Goal: Transaction & Acquisition: Purchase product/service

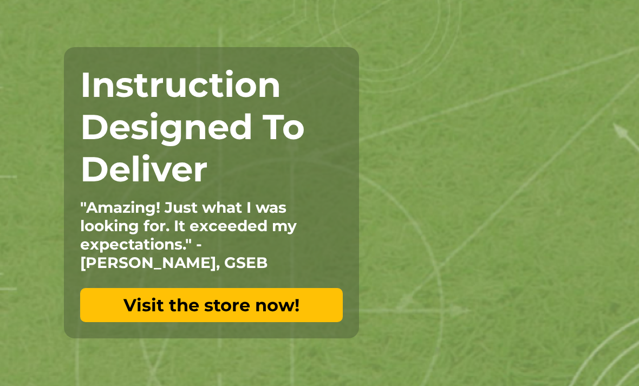
scroll to position [76, 0]
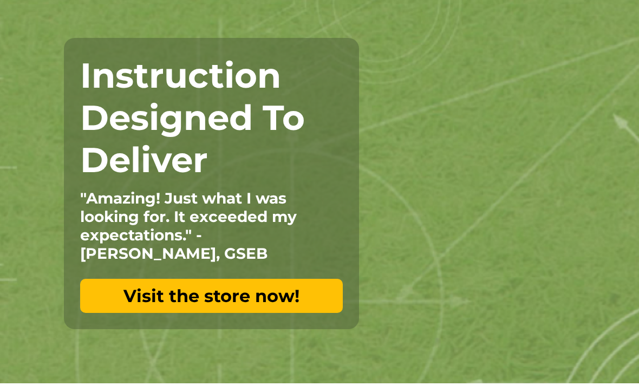
click at [305, 297] on link "Visit the store now!" at bounding box center [211, 296] width 263 height 34
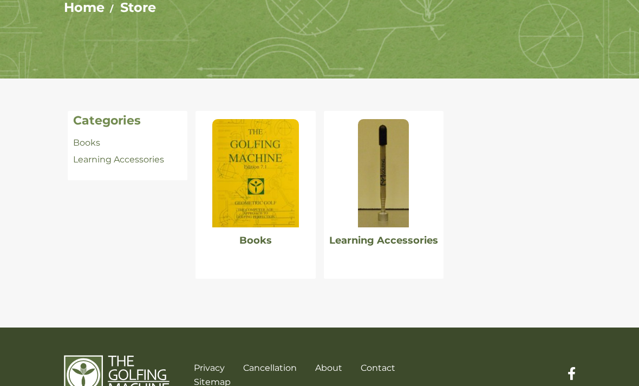
scroll to position [150, 0]
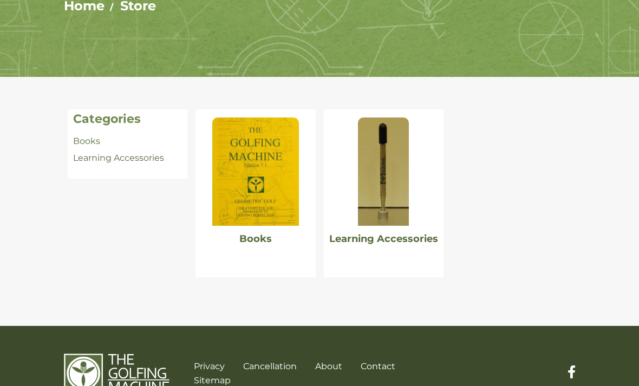
click at [397, 220] on img at bounding box center [383, 171] width 51 height 108
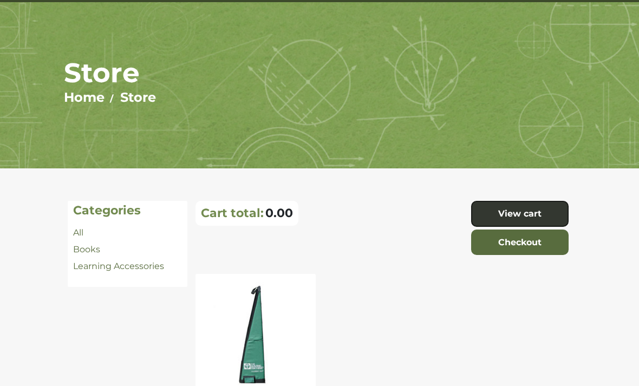
scroll to position [59, 0]
click at [91, 247] on link "Books" at bounding box center [86, 249] width 27 height 10
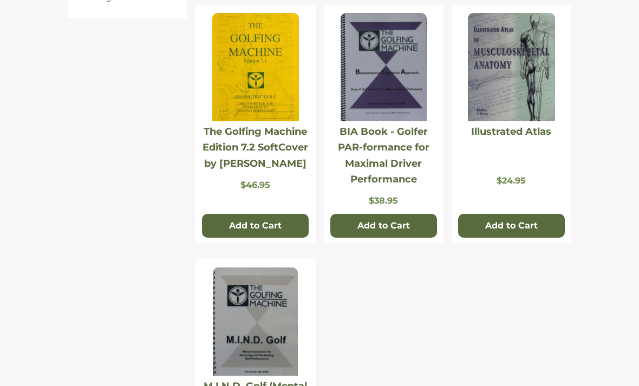
scroll to position [327, 0]
click at [410, 97] on img at bounding box center [383, 68] width 86 height 108
click at [276, 107] on img at bounding box center [255, 67] width 87 height 108
click at [534, 90] on img at bounding box center [511, 67] width 87 height 108
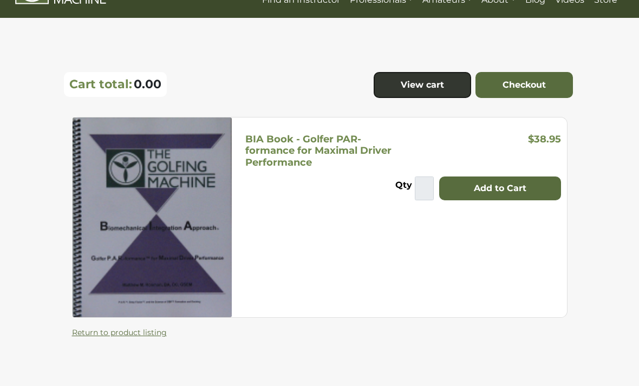
scroll to position [44, 0]
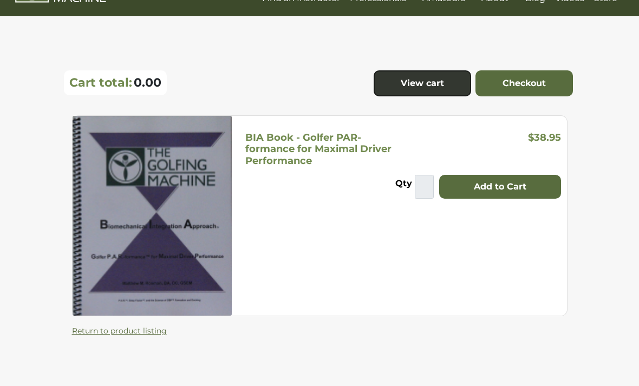
click at [350, 145] on h5 "BIA Book - Golfer PAR-formance for Maximal Driver Performance" at bounding box center [318, 149] width 146 height 35
click at [381, 340] on section "BIA Book - Golfer PAR-formance for Maximal Driver Performance $38.95 Qty * Add …" at bounding box center [320, 241] width 512 height 250
click at [534, 188] on button "Add to Cart" at bounding box center [500, 187] width 122 height 24
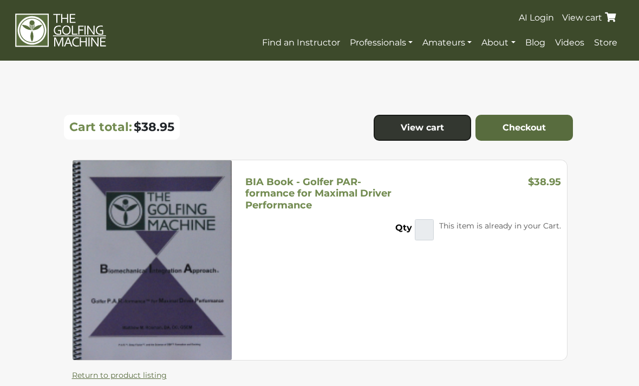
scroll to position [79, 0]
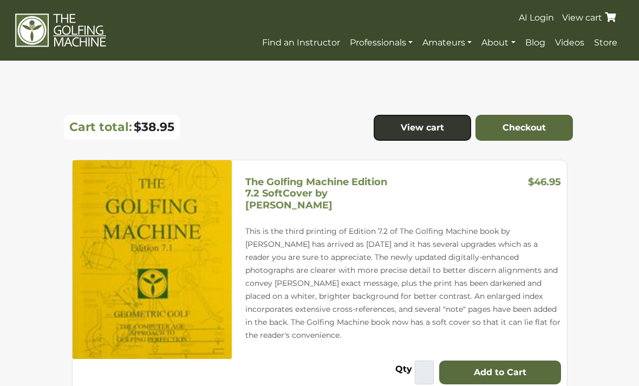
scroll to position [44, 0]
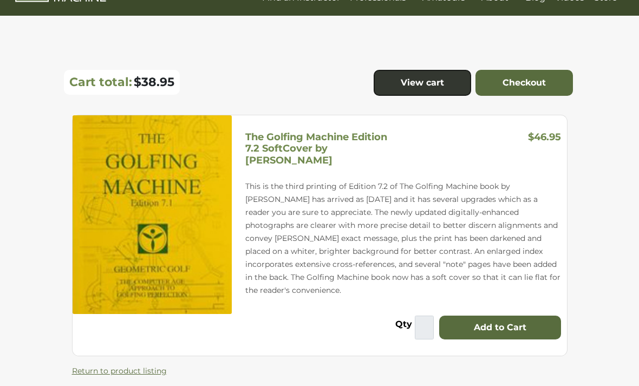
click at [529, 322] on button "Add to Cart" at bounding box center [500, 328] width 122 height 24
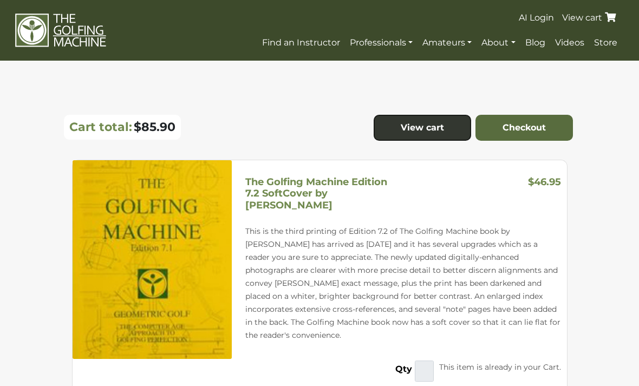
scroll to position [80, 0]
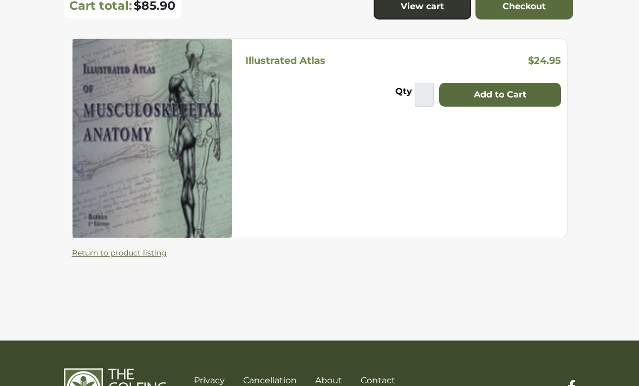
scroll to position [135, 0]
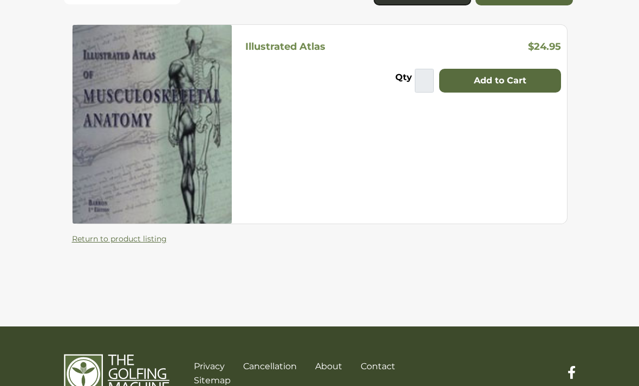
click at [104, 143] on img at bounding box center [152, 124] width 159 height 199
click at [530, 80] on button "Add to Cart" at bounding box center [500, 81] width 122 height 24
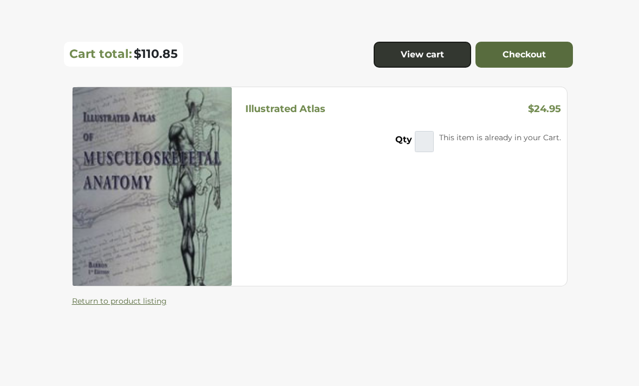
scroll to position [73, 0]
click at [547, 60] on link "Checkout" at bounding box center [523, 55] width 97 height 26
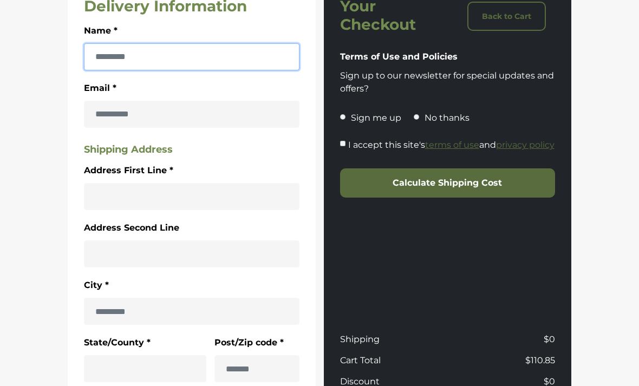
click at [273, 58] on input "Name *" at bounding box center [191, 57] width 215 height 27
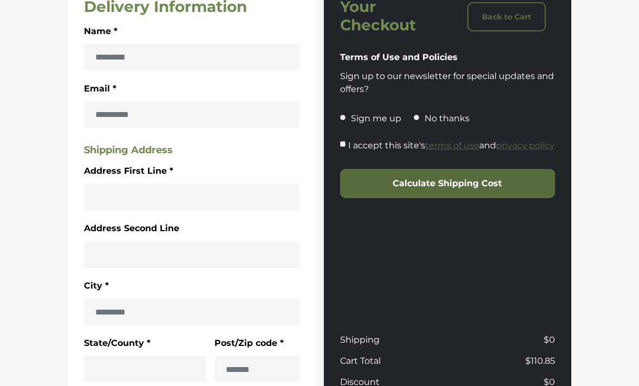
click at [618, 80] on section "Delivery Information Name * Email * Shipping Address Address First Line * Addre…" at bounding box center [319, 277] width 639 height 656
